Goal: Information Seeking & Learning: Learn about a topic

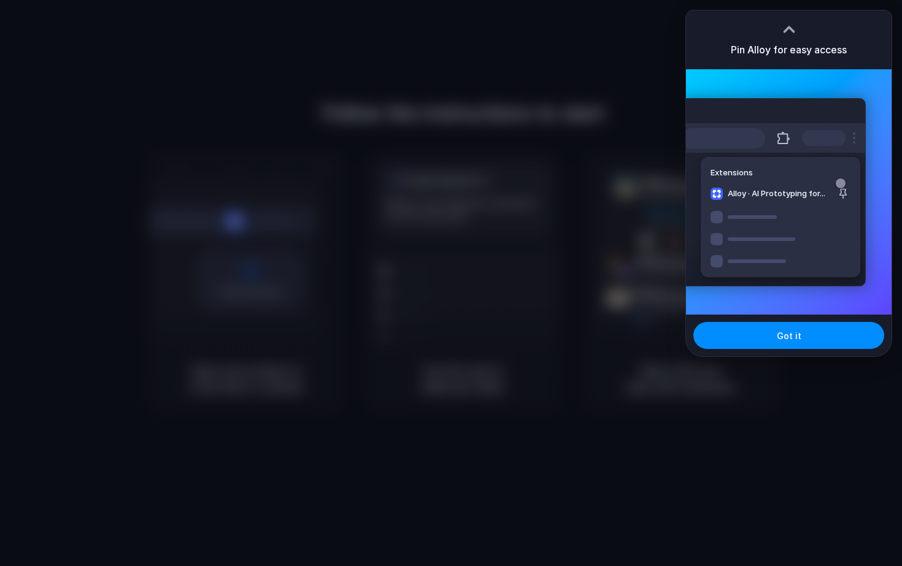
click at [758, 350] on div "Got it" at bounding box center [789, 336] width 206 height 42
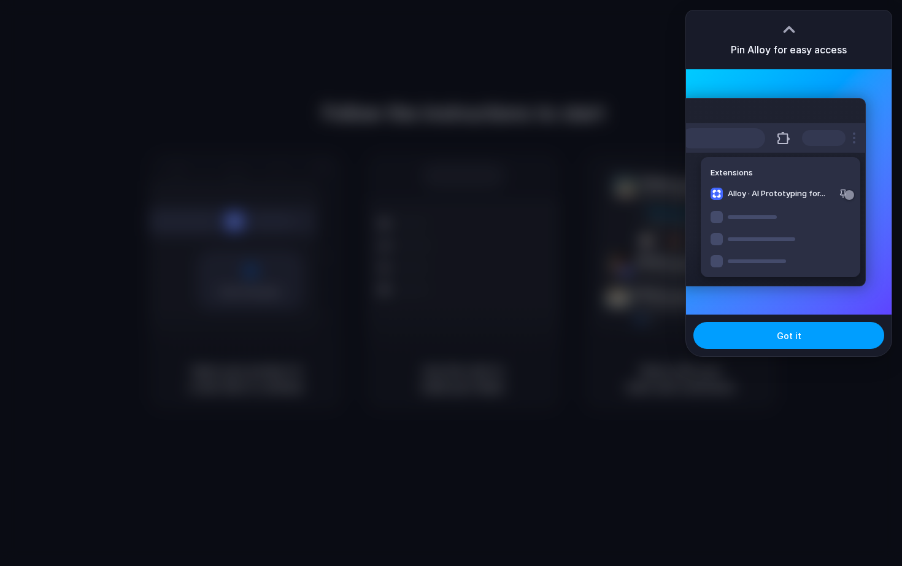
click at [752, 346] on button "Got it" at bounding box center [789, 335] width 191 height 27
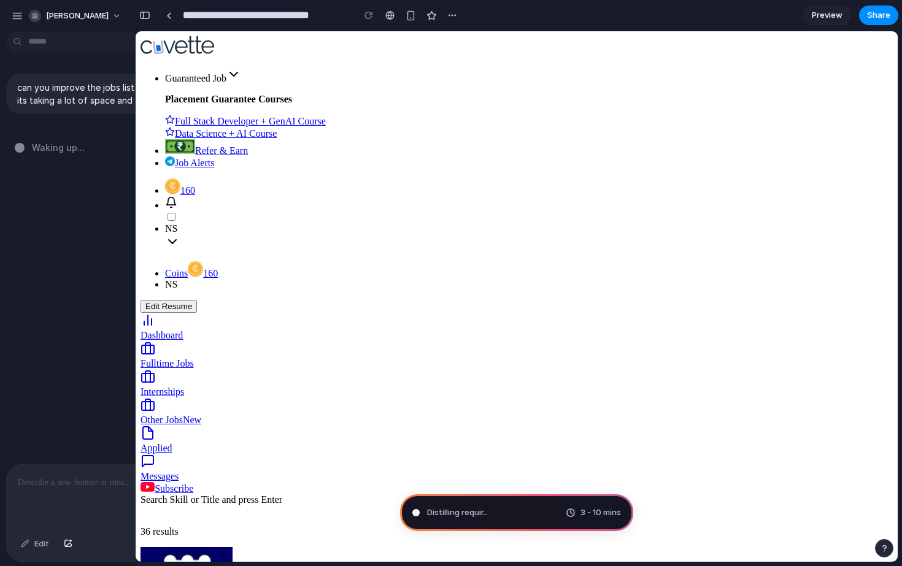
type input "**********"
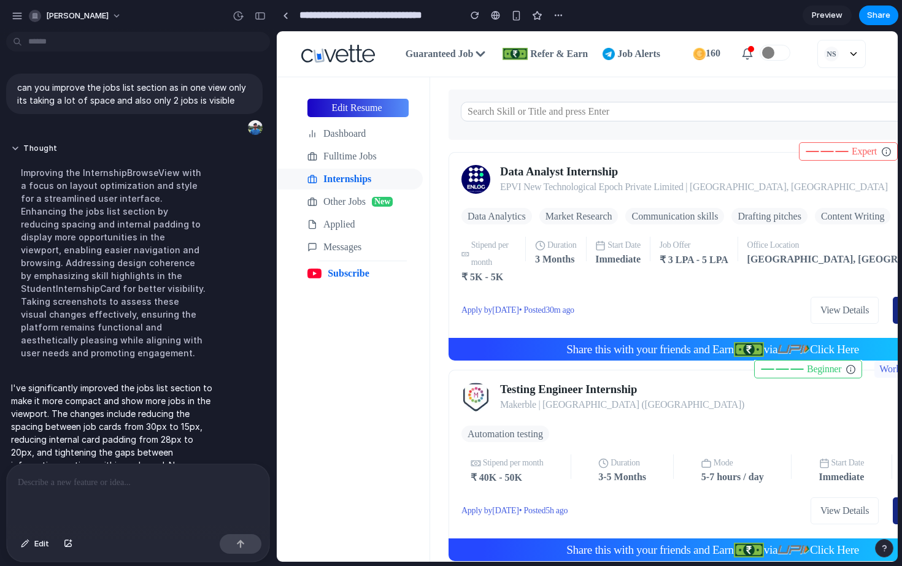
scroll to position [47, 0]
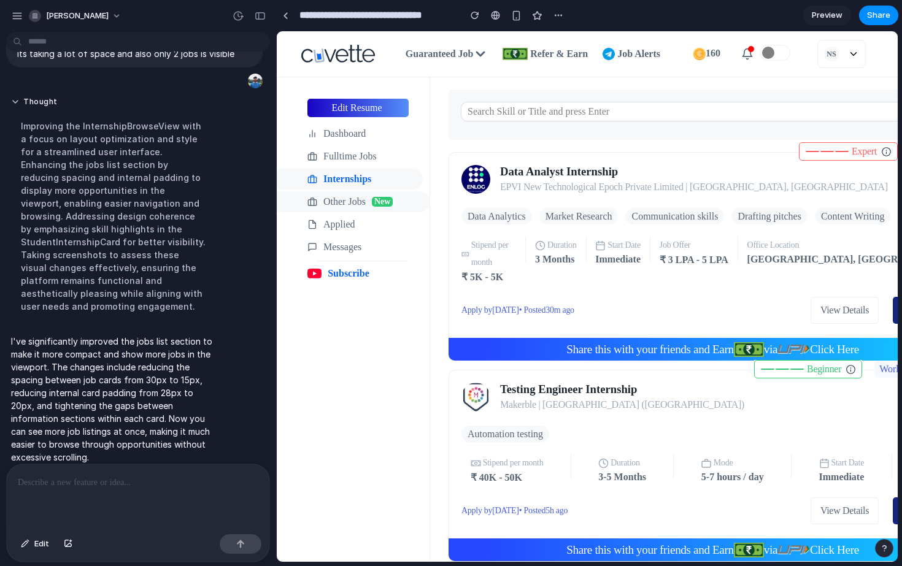
click at [277, 212] on div "Other Jobs New" at bounding box center [353, 201] width 153 height 21
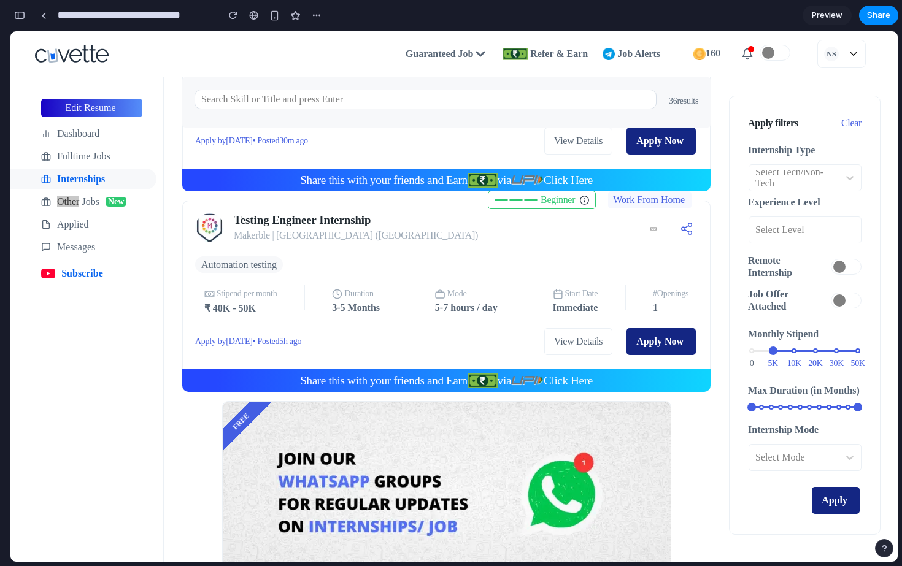
scroll to position [0, 0]
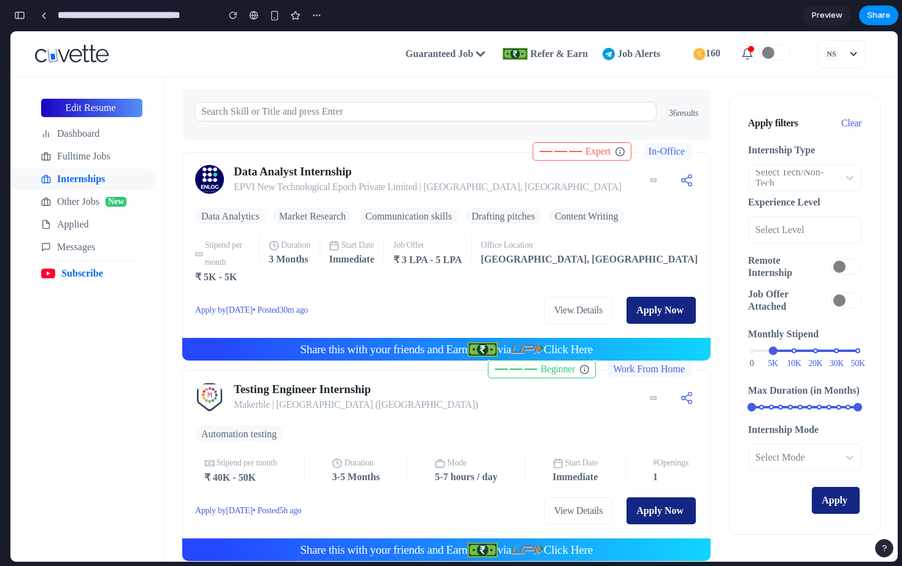
click at [389, 195] on p "EPVI New Technological Epoch Private Limited | Gurugram, India" at bounding box center [428, 187] width 388 height 17
click at [294, 169] on h3 "Data Analyst Internship" at bounding box center [428, 172] width 388 height 14
click at [489, 215] on div "Data Analytics Market Research Communication skills Drafting pitches Content Wr…" at bounding box center [409, 216] width 429 height 17
